Goal: Transaction & Acquisition: Complete application form

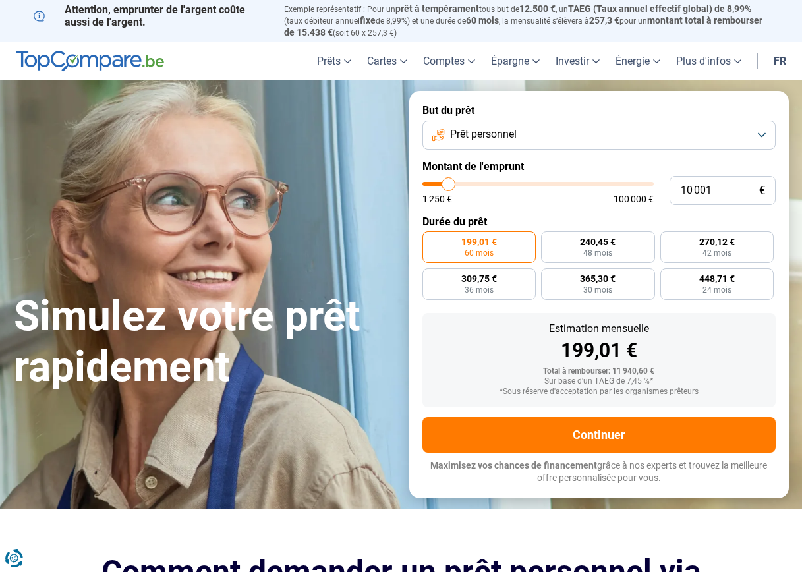
click at [494, 134] on span "Prêt personnel" at bounding box center [483, 134] width 67 height 15
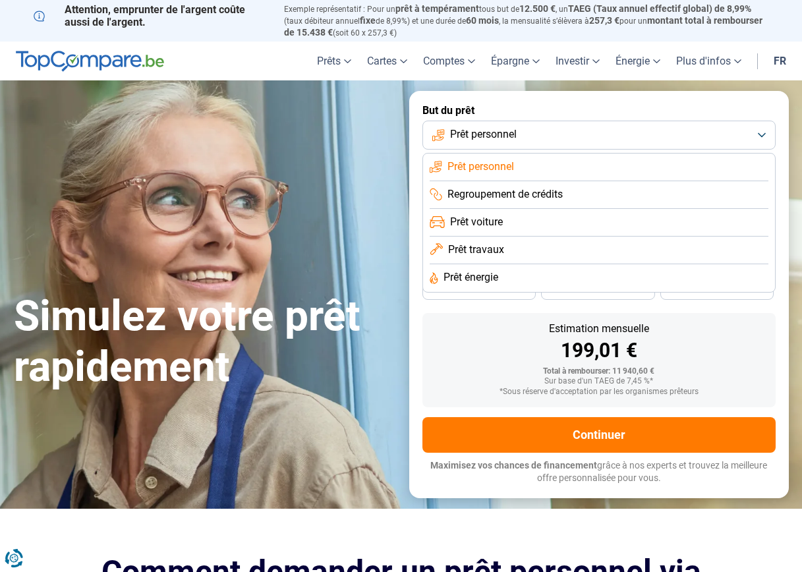
click at [504, 191] on span "Regroupement de crédits" at bounding box center [505, 194] width 115 height 15
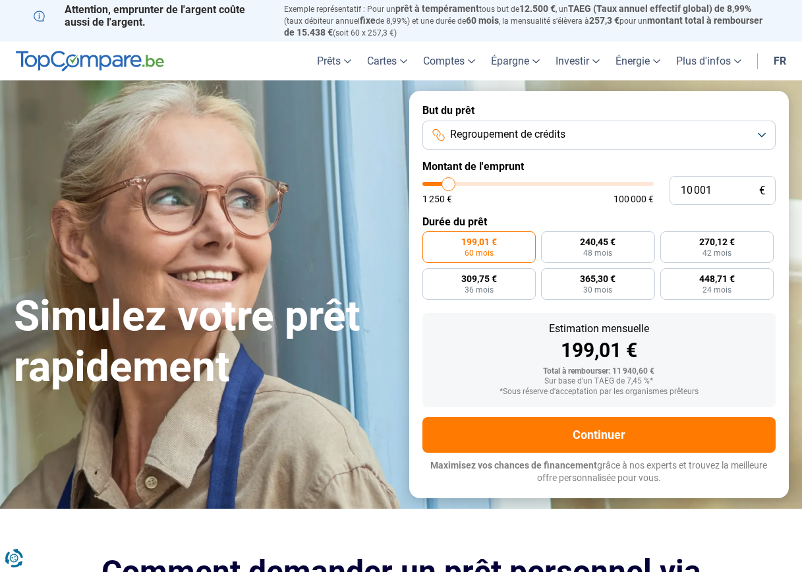
click at [521, 134] on span "Regroupement de crédits" at bounding box center [507, 134] width 115 height 15
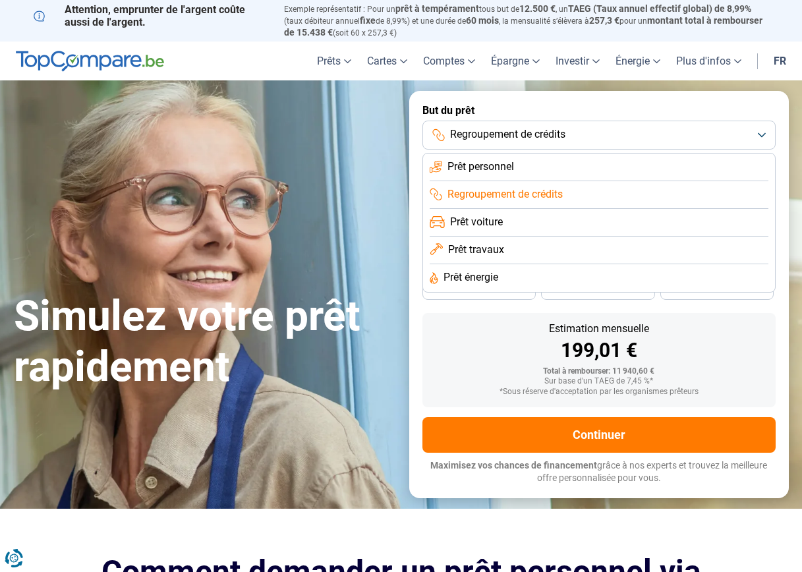
click at [511, 160] on span "Prêt personnel" at bounding box center [481, 167] width 67 height 15
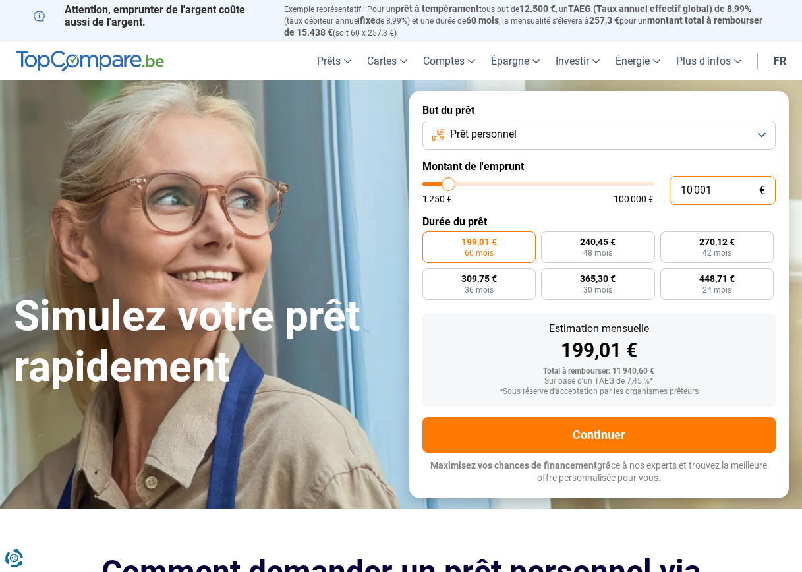
drag, startPoint x: 717, startPoint y: 185, endPoint x: 639, endPoint y: 170, distance: 79.1
click at [639, 170] on form "But du prêt Prêt personnel Montant de l'emprunt 10 001 € 1 250 € 100 000 € Duré…" at bounding box center [599, 294] width 380 height 407
type input "4"
type input "1250"
type input "40"
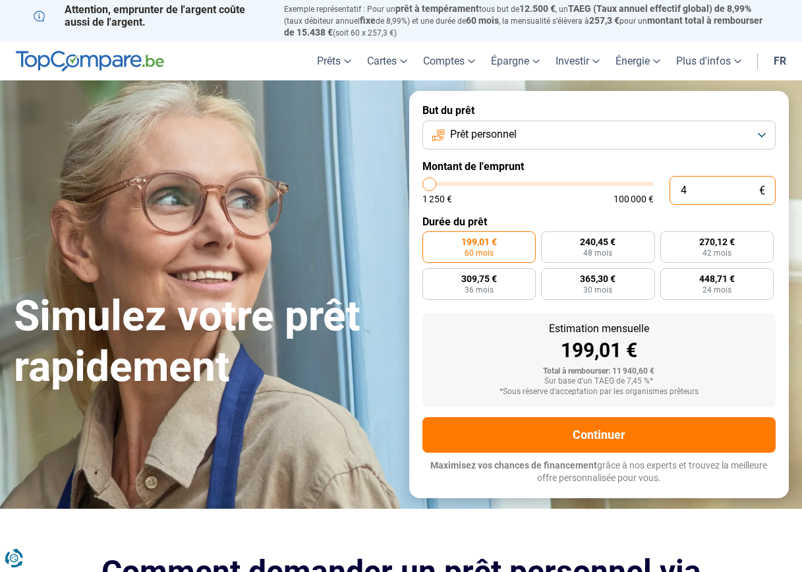
type input "1250"
type input "400"
type input "1250"
type input "4 000"
type input "4000"
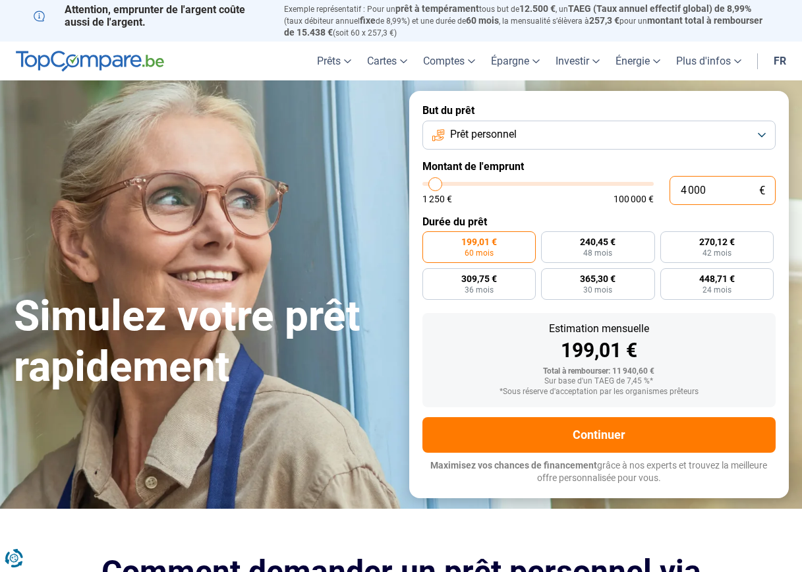
type input "40 000"
type input "40000"
radio input "false"
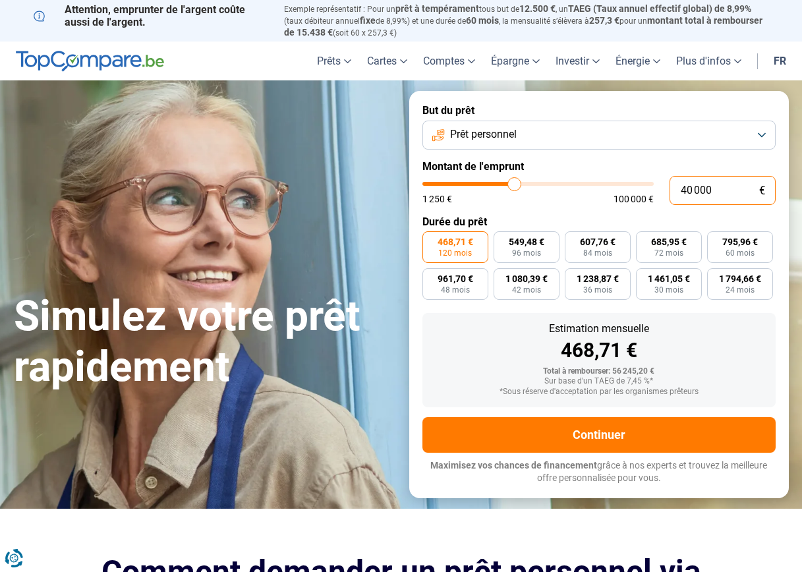
drag, startPoint x: 708, startPoint y: 189, endPoint x: 636, endPoint y: 175, distance: 73.1
click at [636, 176] on div "40 000 € 1 250 € 100 000 €" at bounding box center [599, 190] width 353 height 29
type input "40"
type input "1250"
type input "450"
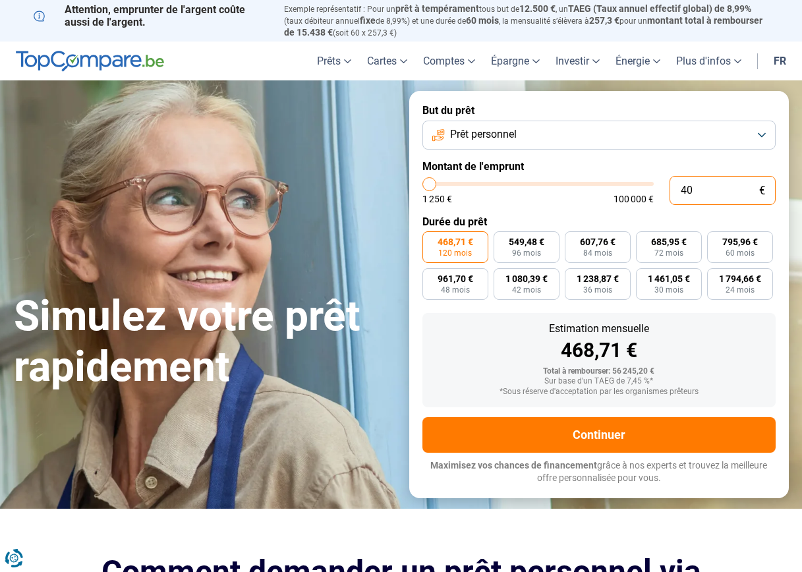
type input "1250"
type input "4 500"
type input "4500"
type input "45 000"
type input "45000"
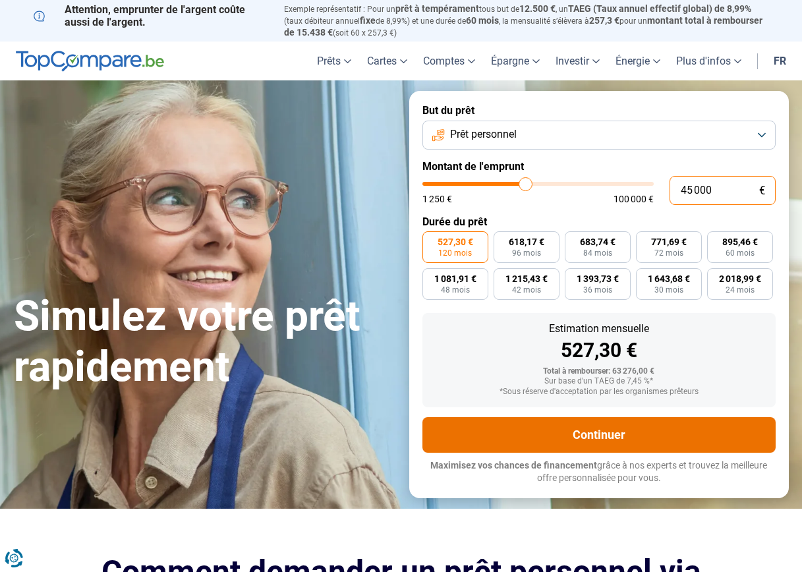
type input "45 000"
click at [624, 422] on button "Continuer" at bounding box center [599, 435] width 353 height 36
click at [602, 428] on button "Continuer" at bounding box center [599, 435] width 353 height 36
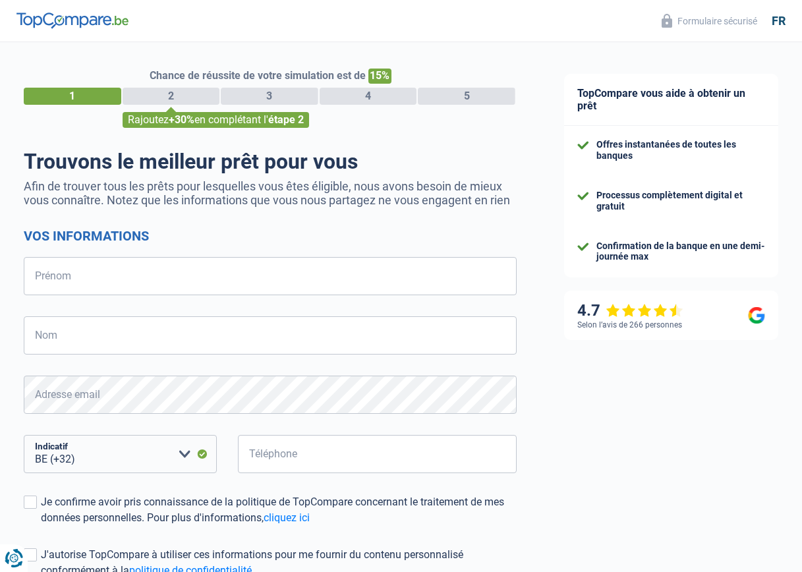
select select "32"
click at [353, 287] on input "Prénom" at bounding box center [270, 276] width 493 height 38
type input "Véronique"
type input "Diricq"
select select "32"
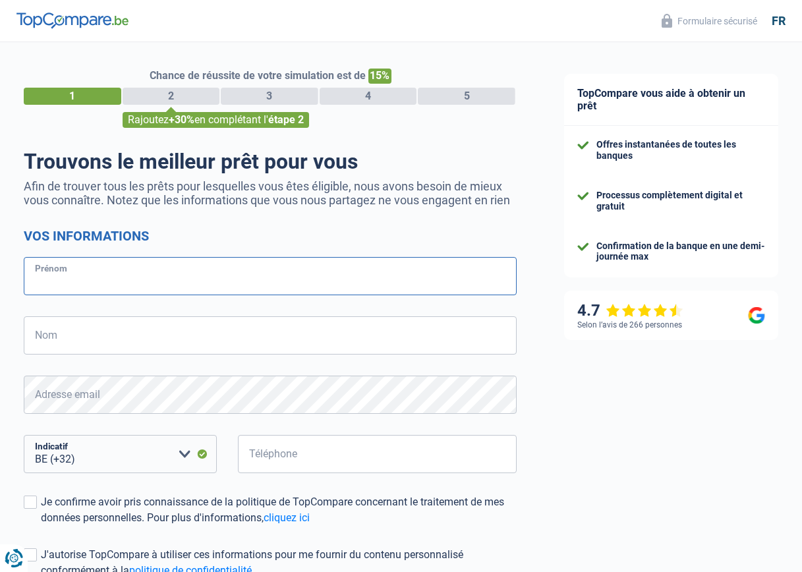
click at [245, 278] on input "Prénom" at bounding box center [270, 276] width 493 height 38
type input "veronique"
type input "diricq"
click at [43, 279] on input "veronique" at bounding box center [270, 276] width 493 height 38
type input "Véronique"
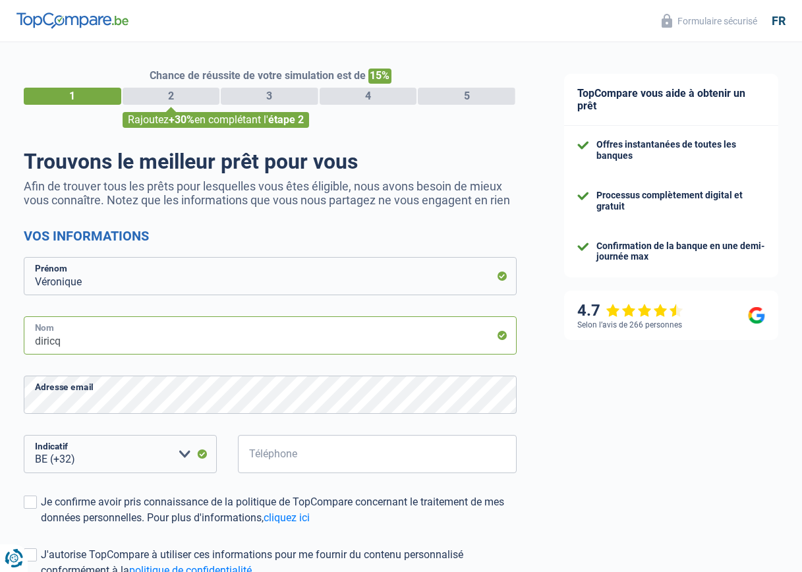
click at [37, 344] on input "diricq" at bounding box center [270, 335] width 493 height 38
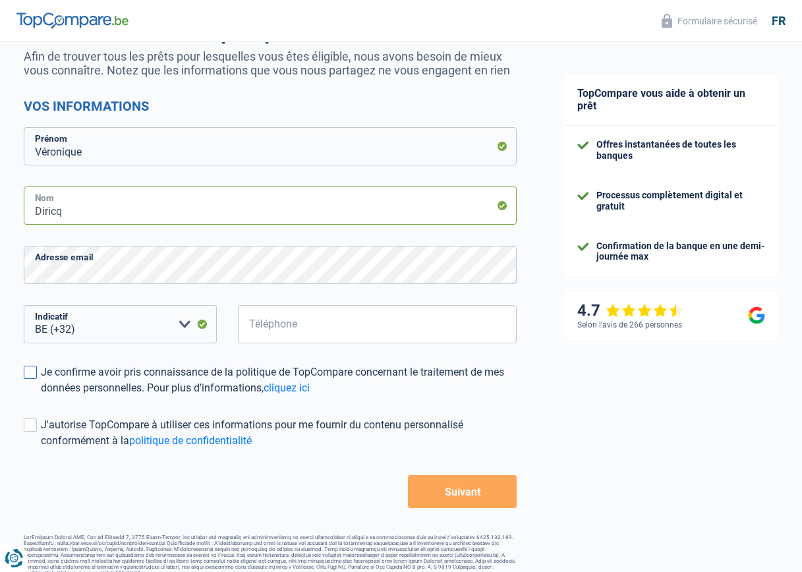
scroll to position [150, 0]
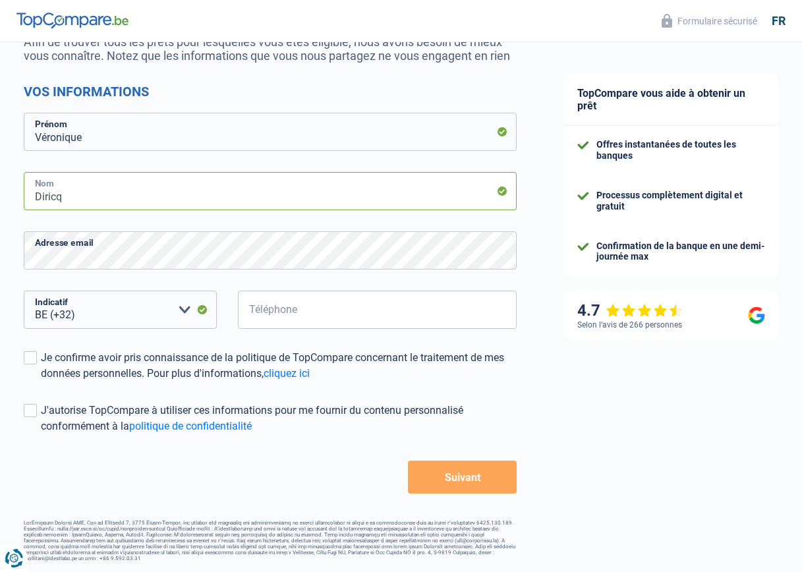
type input "Diricq"
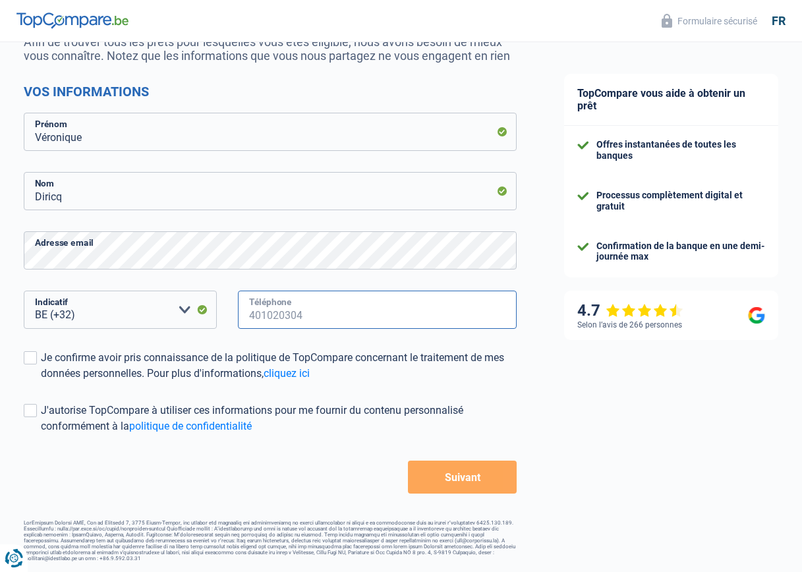
click at [320, 307] on input "Téléphone" at bounding box center [377, 310] width 279 height 38
type input "498444134"
click at [28, 351] on span at bounding box center [30, 357] width 13 height 13
click at [41, 382] on input "Je confirme avoir pris connaissance de la politique de TopCompare concernant le…" at bounding box center [41, 382] width 0 height 0
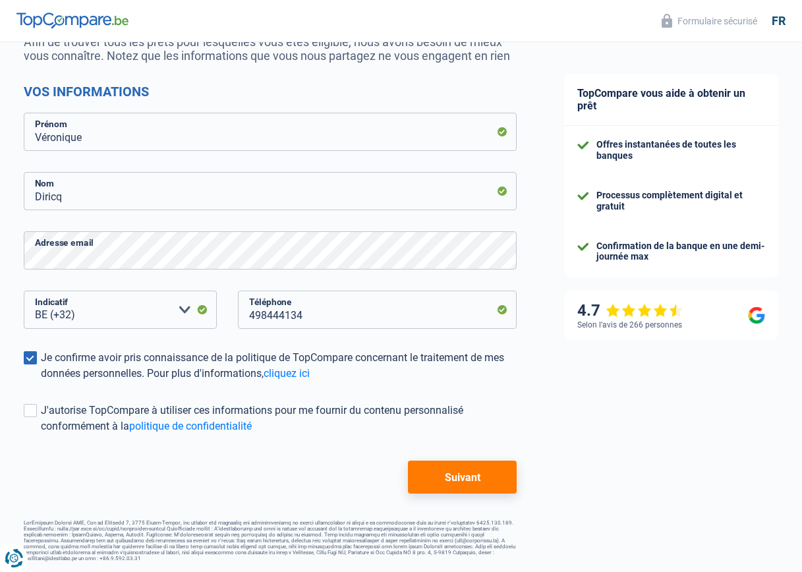
click at [496, 475] on button "Suivant" at bounding box center [462, 477] width 109 height 33
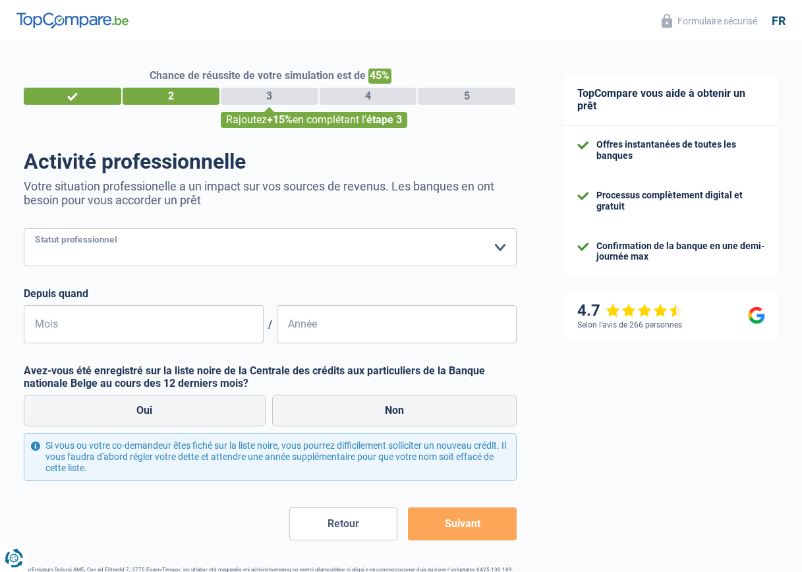
click at [490, 252] on select "Ouvrier Employé privé Employé public Invalide Indépendant Pensionné Chômeur Mut…" at bounding box center [270, 247] width 493 height 38
select select "privateEmployee"
click at [24, 229] on select "Ouvrier Employé privé Employé public Invalide Indépendant Pensionné Chômeur Mut…" at bounding box center [270, 247] width 493 height 38
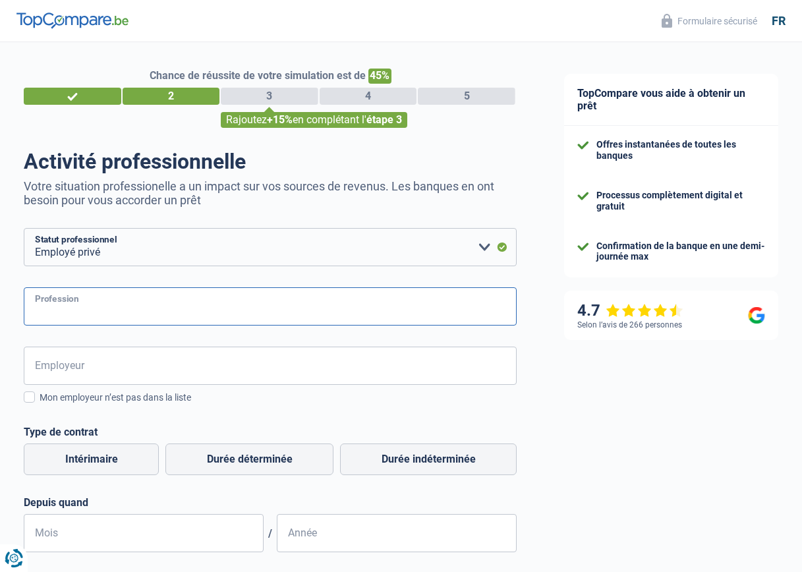
click at [270, 303] on input "Profession" at bounding box center [270, 306] width 493 height 38
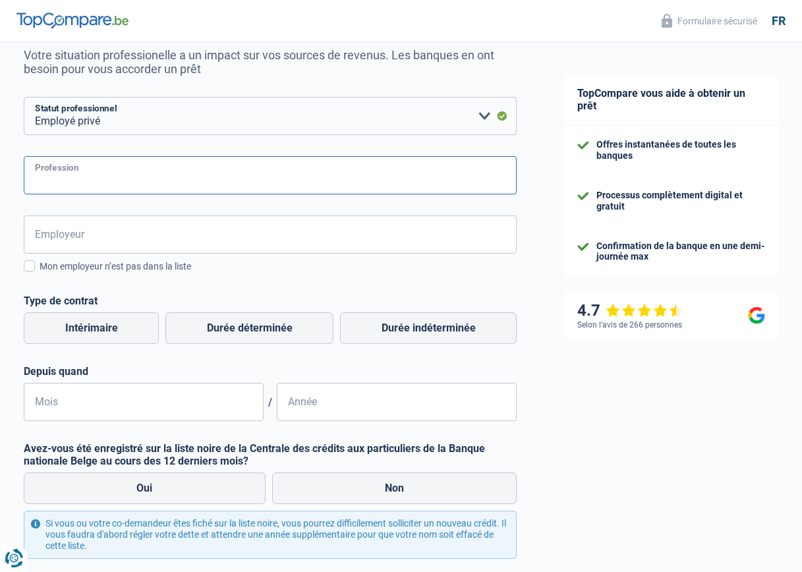
scroll to position [132, 0]
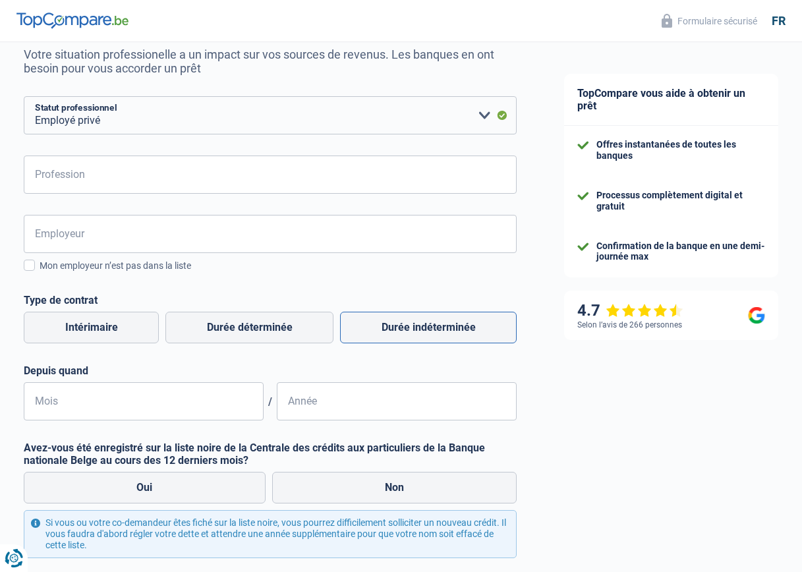
click at [368, 332] on label "Durée indéterminée" at bounding box center [428, 328] width 177 height 32
click at [368, 332] on input "Durée indéterminée" at bounding box center [428, 328] width 177 height 32
radio input "true"
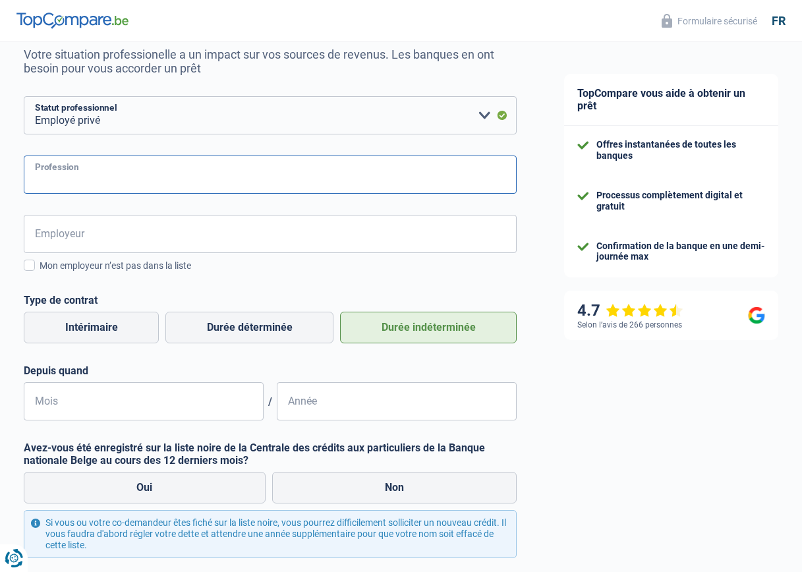
click at [214, 178] on input "Profession" at bounding box center [270, 175] width 493 height 38
type input "Payrol Consultant"
